Goal: Task Accomplishment & Management: Complete application form

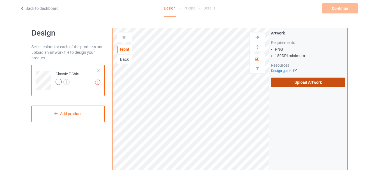
click at [285, 82] on label "Upload Artwork" at bounding box center [308, 83] width 74 height 10
click at [0, 0] on input "Upload Artwork" at bounding box center [0, 0] width 0 height 0
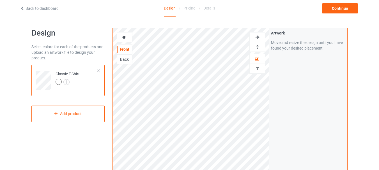
click at [120, 35] on div at bounding box center [124, 38] width 15 height 6
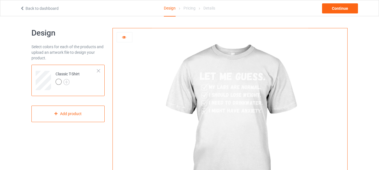
click at [120, 35] on div at bounding box center [124, 38] width 15 height 6
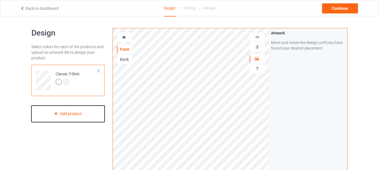
click at [68, 114] on div "Add product" at bounding box center [67, 114] width 73 height 17
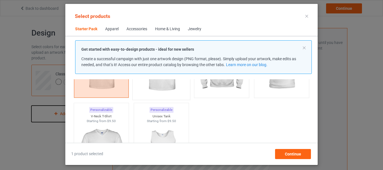
scroll to position [92, 0]
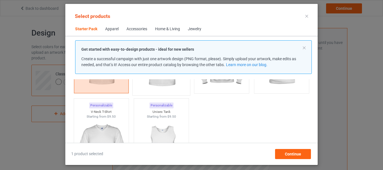
click at [158, 90] on img at bounding box center [161, 60] width 53 height 66
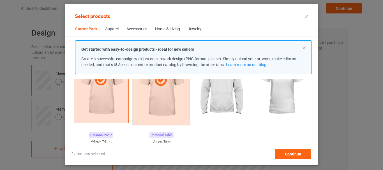
scroll to position [59, 0]
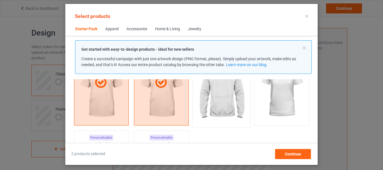
click at [202, 100] on img at bounding box center [221, 92] width 53 height 66
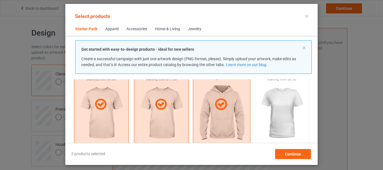
scroll to position [37, 0]
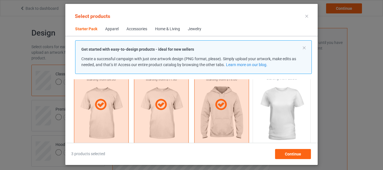
click at [270, 114] on img at bounding box center [282, 114] width 53 height 66
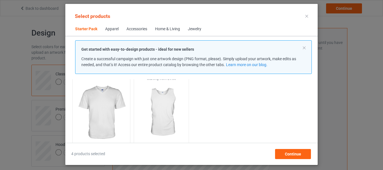
scroll to position [130, 0]
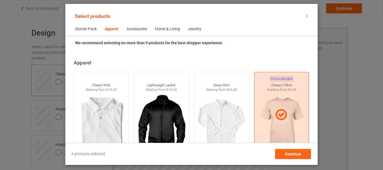
scroll to position [233, 0]
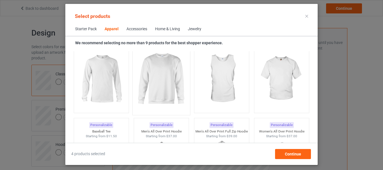
scroll to position [428, 0]
click at [159, 73] on img at bounding box center [161, 80] width 53 height 66
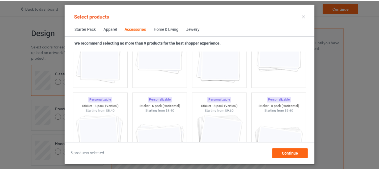
scroll to position [2029, 0]
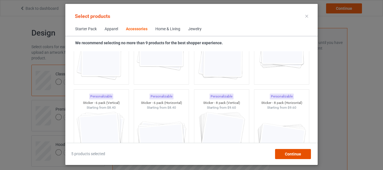
click at [282, 153] on div "Continue" at bounding box center [293, 154] width 36 height 10
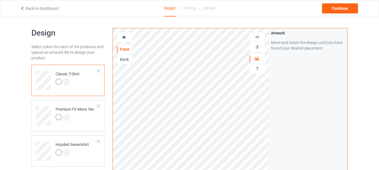
click at [58, 82] on div at bounding box center [59, 82] width 6 height 6
click at [66, 84] on img at bounding box center [66, 82] width 6 height 6
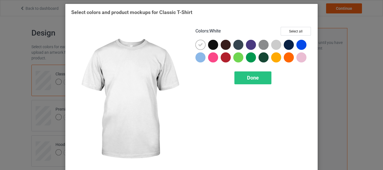
click at [200, 46] on icon at bounding box center [200, 44] width 5 height 5
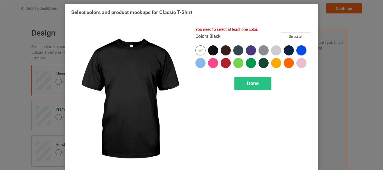
click at [211, 50] on div at bounding box center [213, 50] width 10 height 10
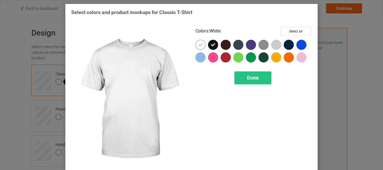
click at [201, 46] on icon at bounding box center [200, 44] width 5 height 5
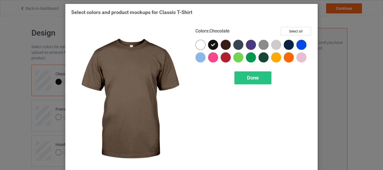
click at [221, 46] on div at bounding box center [226, 45] width 10 height 10
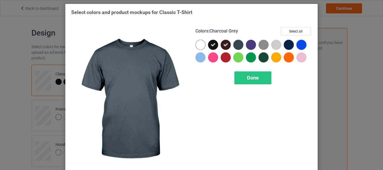
click at [234, 45] on div at bounding box center [238, 45] width 10 height 10
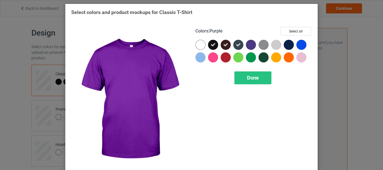
click at [248, 45] on div at bounding box center [251, 45] width 10 height 10
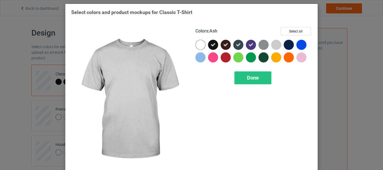
click at [275, 44] on div at bounding box center [276, 45] width 10 height 10
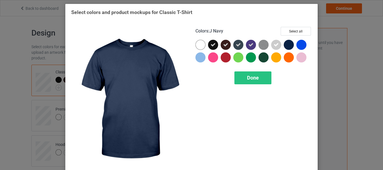
click at [288, 45] on div at bounding box center [289, 45] width 10 height 10
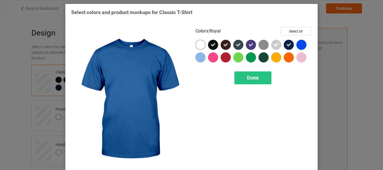
click at [299, 45] on div at bounding box center [302, 45] width 10 height 10
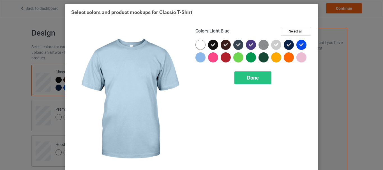
click at [199, 60] on div at bounding box center [201, 57] width 10 height 10
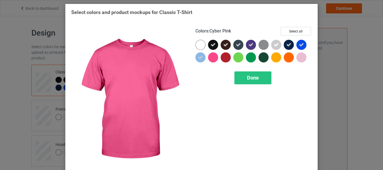
click at [210, 59] on div at bounding box center [213, 57] width 10 height 10
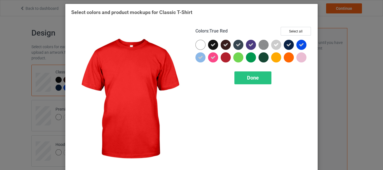
click at [224, 59] on div at bounding box center [226, 57] width 10 height 10
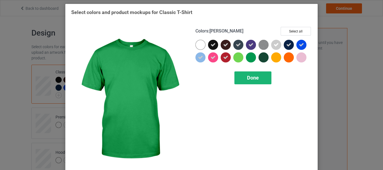
click at [244, 79] on div "Done" at bounding box center [253, 78] width 37 height 13
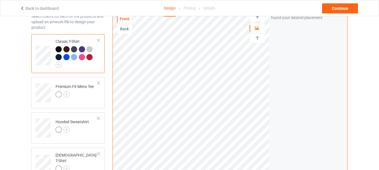
scroll to position [31, 0]
click at [65, 96] on img at bounding box center [66, 94] width 6 height 6
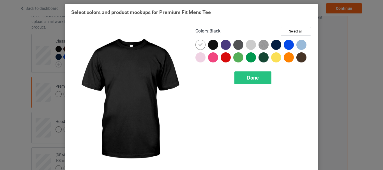
click at [212, 45] on div at bounding box center [213, 45] width 10 height 10
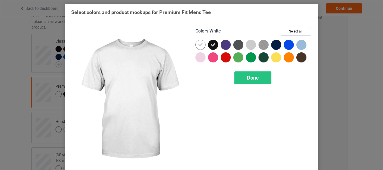
click at [199, 45] on icon at bounding box center [200, 44] width 5 height 5
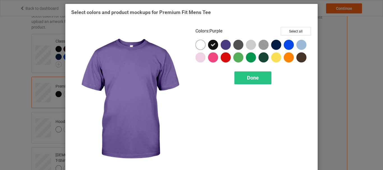
click at [222, 43] on div at bounding box center [226, 45] width 10 height 10
click at [224, 43] on icon at bounding box center [225, 44] width 5 height 5
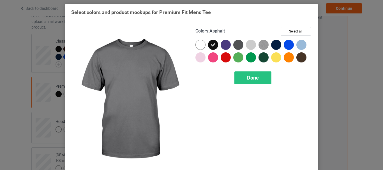
click at [235, 43] on div at bounding box center [238, 45] width 10 height 10
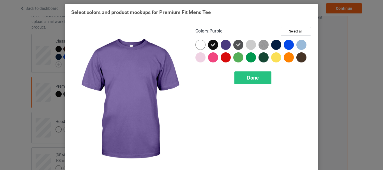
click at [227, 46] on div at bounding box center [226, 45] width 10 height 10
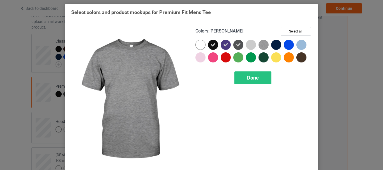
click at [264, 44] on img at bounding box center [264, 45] width 10 height 10
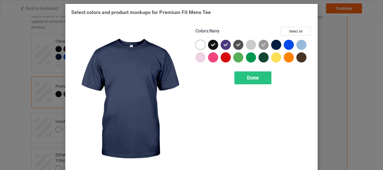
click at [274, 44] on div at bounding box center [276, 45] width 10 height 10
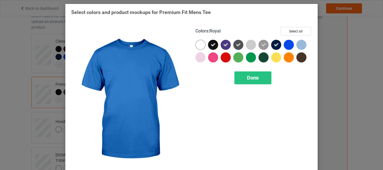
click at [284, 44] on div at bounding box center [289, 45] width 10 height 10
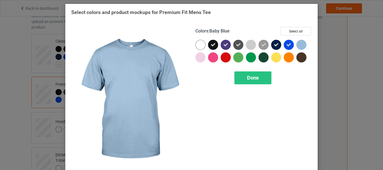
click at [298, 44] on div at bounding box center [302, 45] width 10 height 10
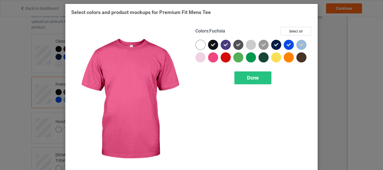
click at [210, 61] on div at bounding box center [213, 57] width 10 height 10
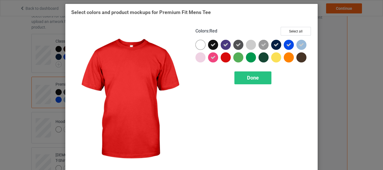
click at [221, 58] on div at bounding box center [226, 57] width 10 height 10
click at [243, 81] on div "Done" at bounding box center [253, 78] width 37 height 13
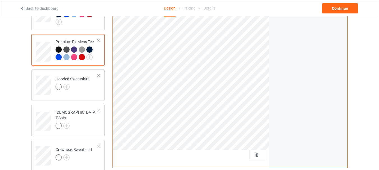
scroll to position [78, 0]
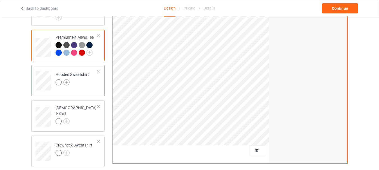
click at [66, 84] on img at bounding box center [66, 82] width 6 height 6
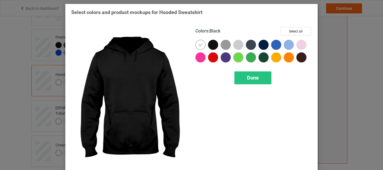
click at [213, 43] on div at bounding box center [213, 45] width 10 height 10
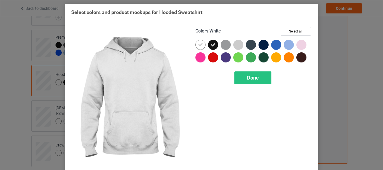
click at [199, 44] on icon at bounding box center [200, 44] width 5 height 5
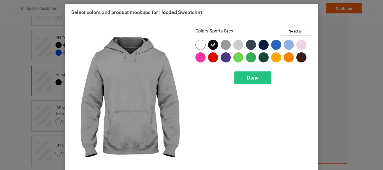
click at [222, 45] on div at bounding box center [226, 45] width 10 height 10
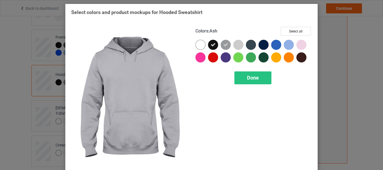
click at [235, 46] on div at bounding box center [238, 45] width 10 height 10
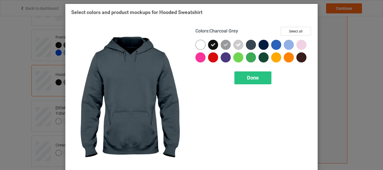
click at [248, 46] on div at bounding box center [251, 45] width 10 height 10
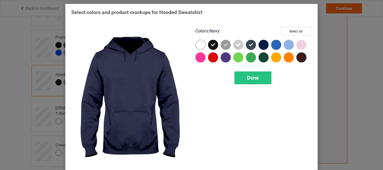
click at [263, 46] on div at bounding box center [264, 45] width 10 height 10
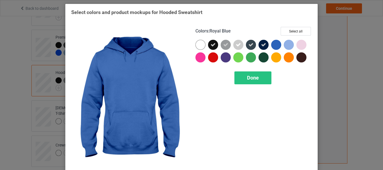
click at [274, 47] on div at bounding box center [276, 45] width 10 height 10
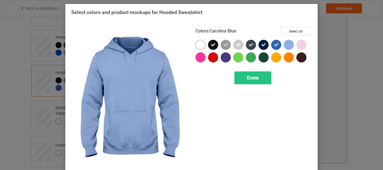
click at [284, 46] on div at bounding box center [289, 45] width 10 height 10
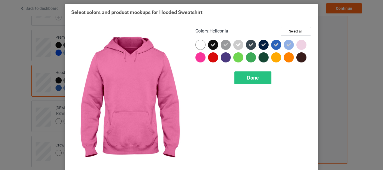
click at [199, 57] on div at bounding box center [201, 57] width 10 height 10
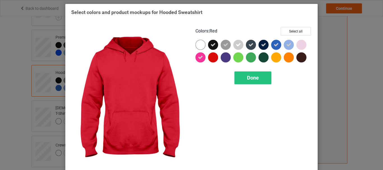
click at [209, 59] on div at bounding box center [213, 57] width 10 height 10
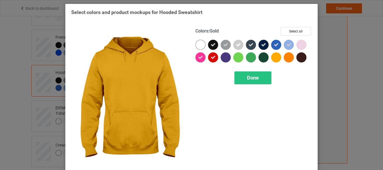
click at [274, 58] on div at bounding box center [276, 57] width 10 height 10
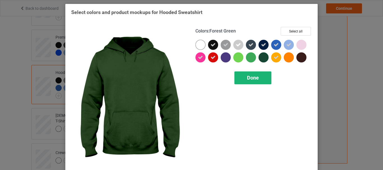
click at [244, 82] on div "Done" at bounding box center [253, 78] width 37 height 13
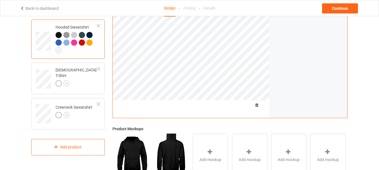
scroll to position [134, 0]
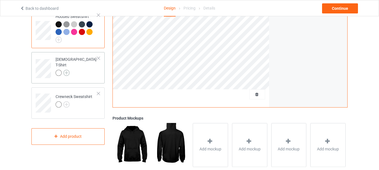
click at [68, 70] on img at bounding box center [66, 73] width 6 height 6
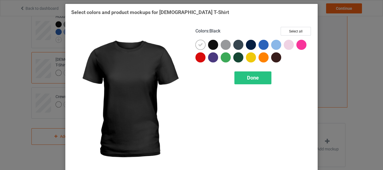
click at [208, 47] on div at bounding box center [213, 45] width 10 height 10
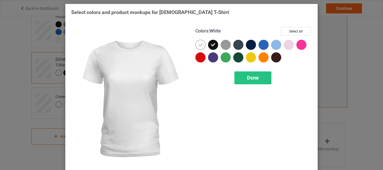
click at [201, 46] on div at bounding box center [201, 45] width 10 height 10
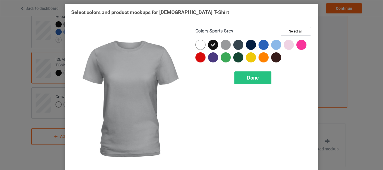
click at [221, 47] on div at bounding box center [226, 45] width 10 height 10
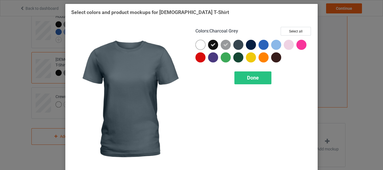
click at [233, 47] on div at bounding box center [238, 45] width 10 height 10
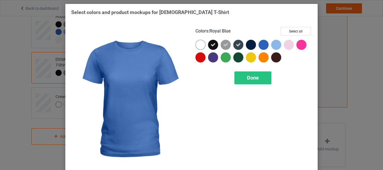
drag, startPoint x: 248, startPoint y: 46, endPoint x: 260, endPoint y: 46, distance: 11.8
click at [260, 46] on div at bounding box center [254, 52] width 116 height 25
click at [260, 46] on div at bounding box center [264, 45] width 10 height 10
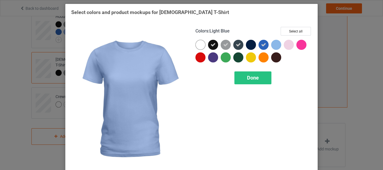
click at [275, 46] on div at bounding box center [276, 45] width 10 height 10
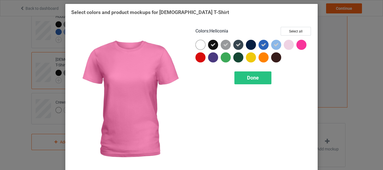
click at [297, 43] on div at bounding box center [302, 45] width 10 height 10
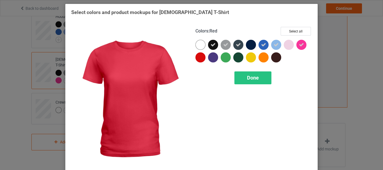
click at [197, 59] on div at bounding box center [201, 57] width 10 height 10
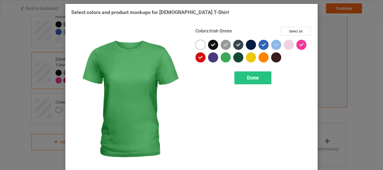
drag, startPoint x: 212, startPoint y: 59, endPoint x: 224, endPoint y: 60, distance: 12.6
click at [224, 60] on div at bounding box center [254, 52] width 116 height 25
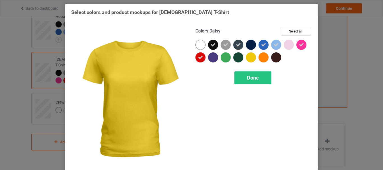
click at [250, 60] on div at bounding box center [251, 57] width 10 height 10
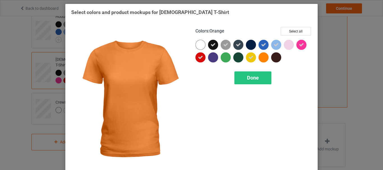
click at [262, 59] on div at bounding box center [264, 57] width 10 height 10
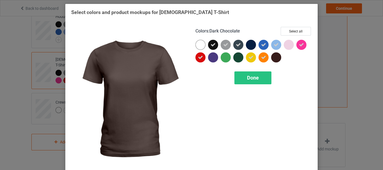
click at [274, 57] on div at bounding box center [276, 57] width 10 height 10
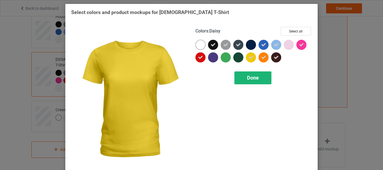
click at [251, 75] on div "Done" at bounding box center [253, 78] width 37 height 13
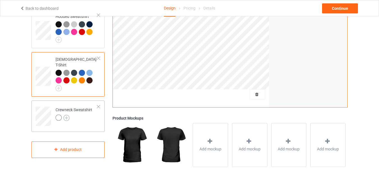
click at [69, 115] on img at bounding box center [66, 118] width 6 height 6
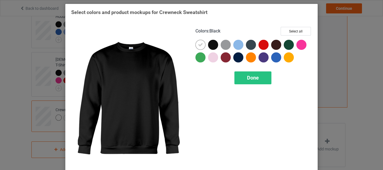
click at [211, 45] on div at bounding box center [213, 45] width 10 height 10
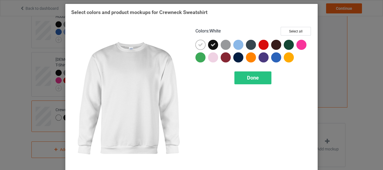
click at [198, 45] on icon at bounding box center [200, 44] width 5 height 5
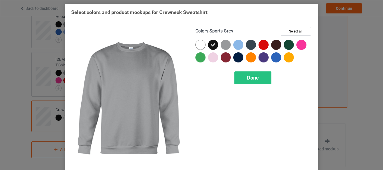
click at [225, 45] on div at bounding box center [226, 45] width 10 height 10
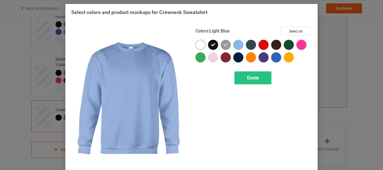
click at [238, 45] on div at bounding box center [238, 45] width 10 height 10
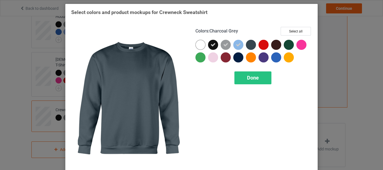
click at [248, 45] on div at bounding box center [251, 45] width 10 height 10
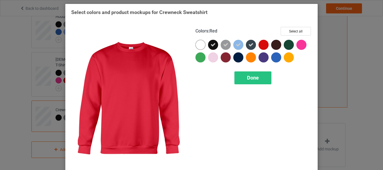
click at [259, 45] on div at bounding box center [264, 45] width 10 height 10
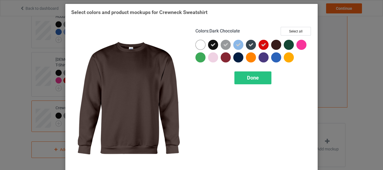
click at [276, 45] on div at bounding box center [276, 45] width 10 height 10
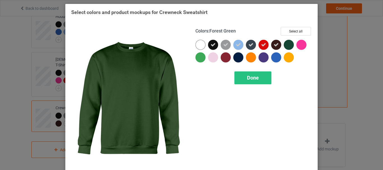
click at [289, 46] on div at bounding box center [289, 45] width 10 height 10
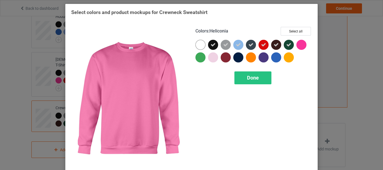
click at [301, 44] on div at bounding box center [302, 45] width 10 height 10
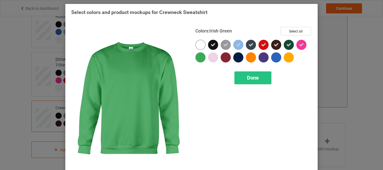
click at [203, 59] on div at bounding box center [201, 57] width 10 height 10
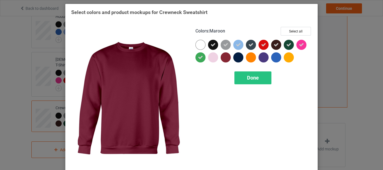
click at [224, 60] on div at bounding box center [226, 57] width 10 height 10
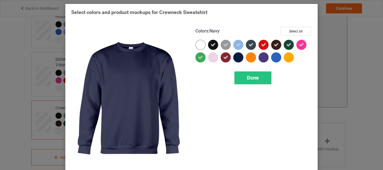
click at [235, 60] on div at bounding box center [238, 57] width 10 height 10
click at [247, 76] on span "Done" at bounding box center [253, 78] width 12 height 6
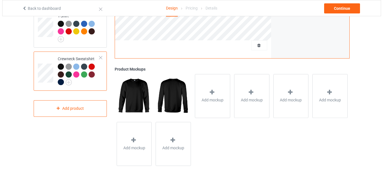
scroll to position [186, 0]
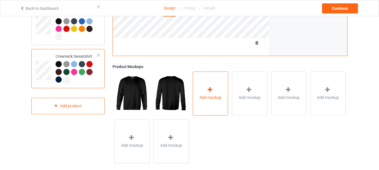
click at [200, 98] on span "Add mockup" at bounding box center [210, 98] width 22 height 6
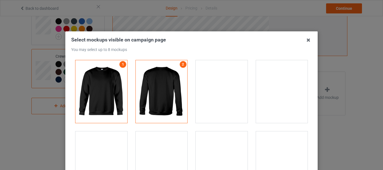
click at [278, 91] on div at bounding box center [282, 91] width 52 height 63
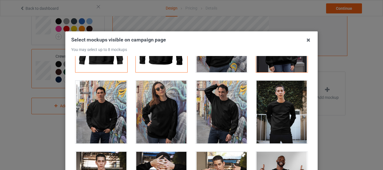
scroll to position [48, 0]
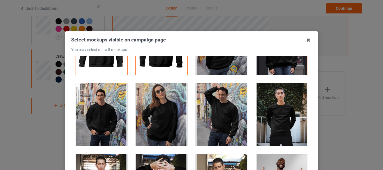
click at [277, 101] on div at bounding box center [282, 114] width 52 height 63
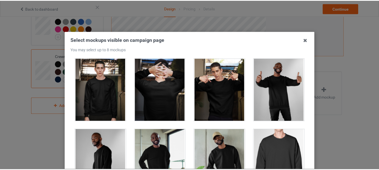
scroll to position [179, 0]
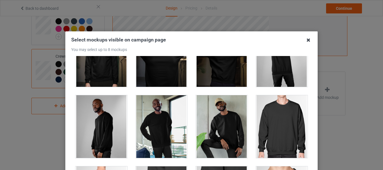
click at [308, 37] on icon at bounding box center [308, 40] width 9 height 9
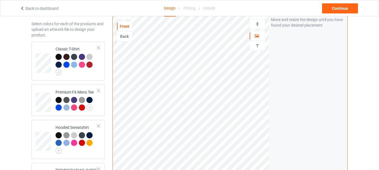
scroll to position [17, 0]
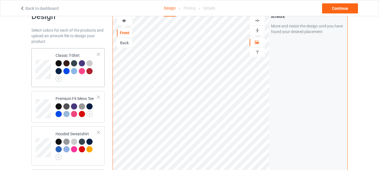
click at [45, 81] on td at bounding box center [44, 67] width 17 height 35
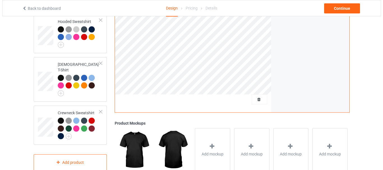
scroll to position [152, 0]
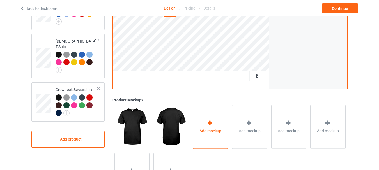
click at [214, 115] on div "Add mockup" at bounding box center [210, 127] width 35 height 44
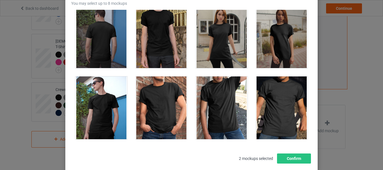
scroll to position [90, 0]
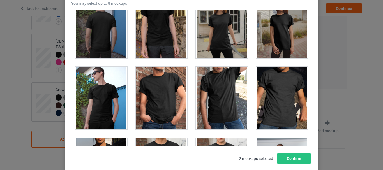
click at [156, 47] on div at bounding box center [162, 27] width 52 height 63
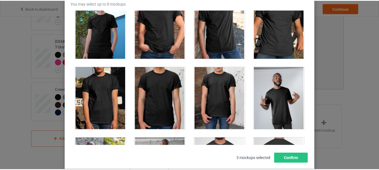
scroll to position [0, 0]
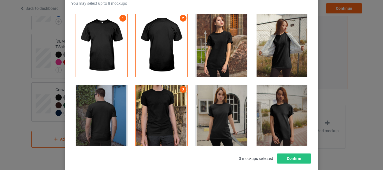
click at [224, 56] on div at bounding box center [222, 45] width 52 height 63
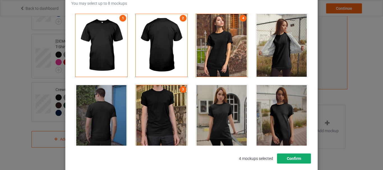
click at [285, 159] on button "Confirm" at bounding box center [294, 159] width 34 height 10
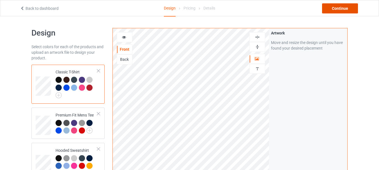
click at [334, 10] on div "Continue" at bounding box center [340, 8] width 36 height 10
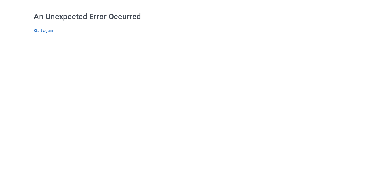
click at [47, 30] on link "Start again" at bounding box center [43, 30] width 19 height 4
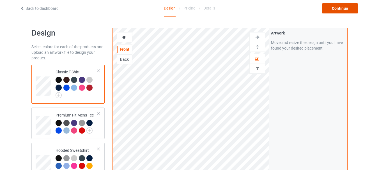
click at [346, 10] on div "Continue" at bounding box center [340, 8] width 36 height 10
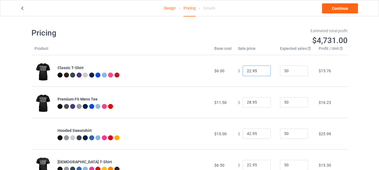
drag, startPoint x: 248, startPoint y: 74, endPoint x: 244, endPoint y: 74, distance: 4.5
click at [244, 74] on input "22.95" at bounding box center [257, 71] width 28 height 11
type input "18.95"
click at [247, 104] on input "28.95" at bounding box center [257, 102] width 28 height 11
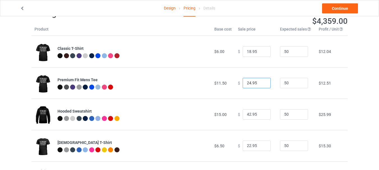
scroll to position [23, 0]
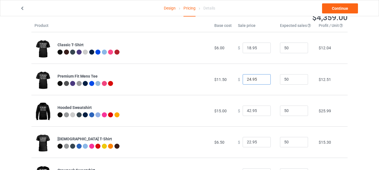
type input "24.95"
click at [249, 114] on input "42.95" at bounding box center [257, 111] width 28 height 11
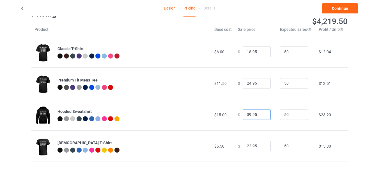
scroll to position [22, 0]
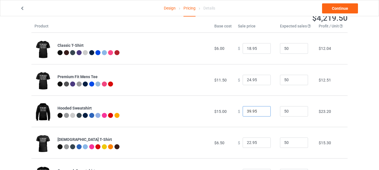
type input "39.95"
click at [261, 48] on input "19.95" at bounding box center [257, 48] width 28 height 11
click at [261, 48] on input "20.95" at bounding box center [257, 48] width 28 height 11
click at [261, 50] on input "19.95" at bounding box center [257, 48] width 28 height 11
drag, startPoint x: 255, startPoint y: 50, endPoint x: 252, endPoint y: 50, distance: 3.1
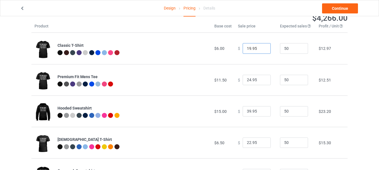
click at [252, 50] on input "19.95" at bounding box center [257, 48] width 28 height 11
click at [246, 51] on input "19.99" at bounding box center [257, 48] width 28 height 11
type input "18.99"
click at [265, 95] on td "$ 24.95" at bounding box center [256, 79] width 42 height 31
click at [252, 83] on input "24.95" at bounding box center [257, 80] width 28 height 11
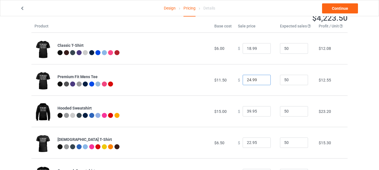
type input "24.99"
drag, startPoint x: 257, startPoint y: 109, endPoint x: 252, endPoint y: 109, distance: 4.8
click at [252, 109] on input "39.95" at bounding box center [257, 111] width 28 height 11
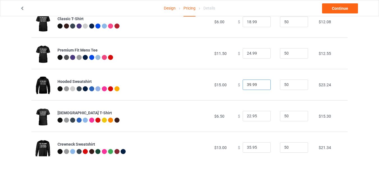
scroll to position [54, 0]
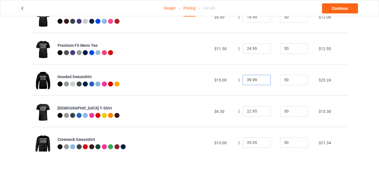
type input "39.99"
click at [246, 111] on input "22.95" at bounding box center [257, 111] width 28 height 11
click at [252, 110] on input "19.95" at bounding box center [257, 111] width 28 height 11
type input "19.99"
drag, startPoint x: 248, startPoint y: 143, endPoint x: 244, endPoint y: 143, distance: 4.2
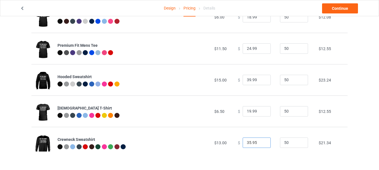
click at [244, 143] on input "35.95" at bounding box center [257, 143] width 28 height 11
click at [252, 144] on input "32.95" at bounding box center [257, 143] width 28 height 11
type input "32.99"
click at [260, 153] on td "$ 32.99" at bounding box center [256, 142] width 42 height 31
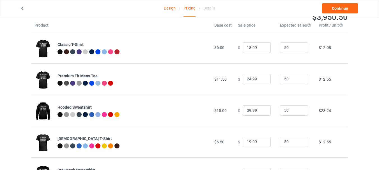
scroll to position [0, 0]
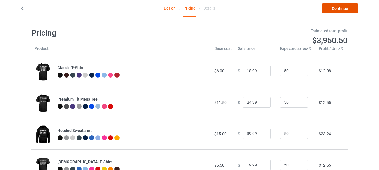
click at [345, 8] on link "Continue" at bounding box center [340, 8] width 36 height 10
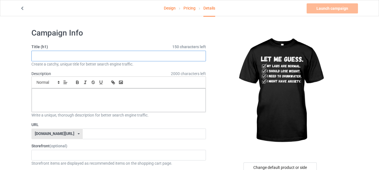
click at [66, 54] on input "text" at bounding box center [118, 56] width 174 height 11
paste input "LET ME GUESS Unisex Cotton Tee - DA2,848.14"
drag, startPoint x: 127, startPoint y: 56, endPoint x: 64, endPoint y: 54, distance: 62.3
click at [64, 54] on input "LET ME GUESS Unisex Cotton Tee - DA2,848.14" at bounding box center [118, 56] width 174 height 11
click at [58, 55] on input "LET ME GUESS." at bounding box center [118, 56] width 174 height 11
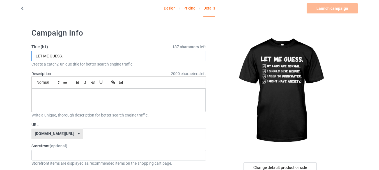
click at [58, 55] on input "LET ME GUESS." at bounding box center [118, 56] width 174 height 11
type input "LET ME GUESS."
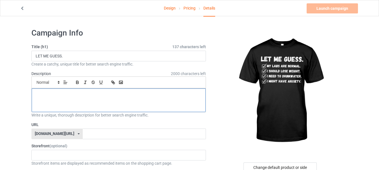
click at [58, 93] on p at bounding box center [118, 94] width 165 height 5
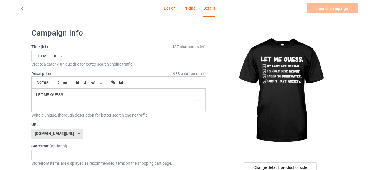
click at [83, 136] on input "text" at bounding box center [144, 134] width 123 height 11
paste input "LET ME GUESS."
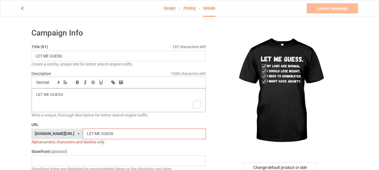
click at [86, 133] on input "LET ME GUESS" at bounding box center [144, 134] width 123 height 11
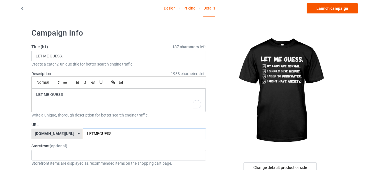
type input "LETMEGUESS"
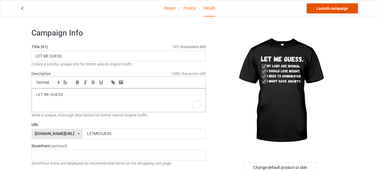
click at [331, 7] on link "Launch campaign" at bounding box center [332, 8] width 51 height 10
